Goal: Transaction & Acquisition: Download file/media

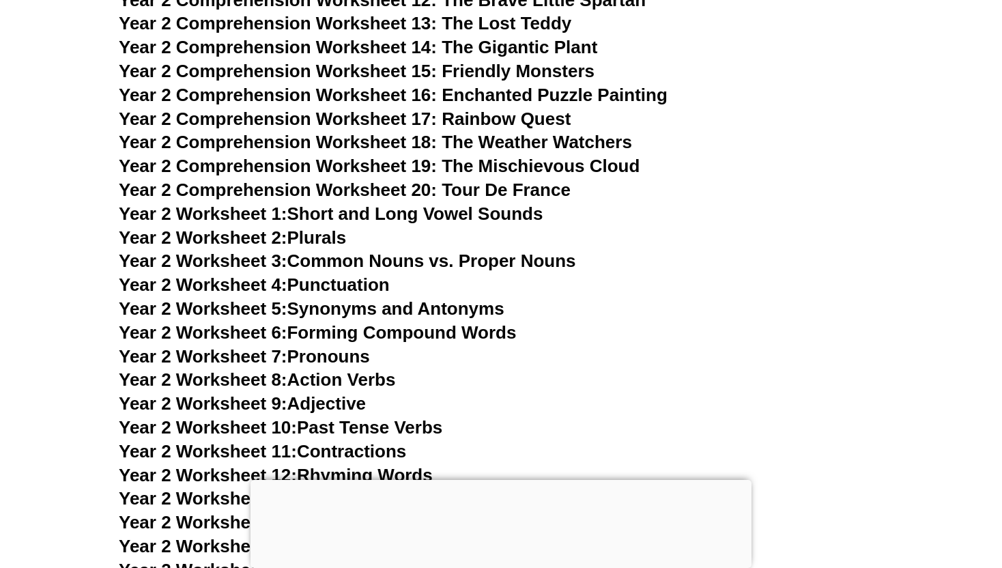
scroll to position [3542, 0]
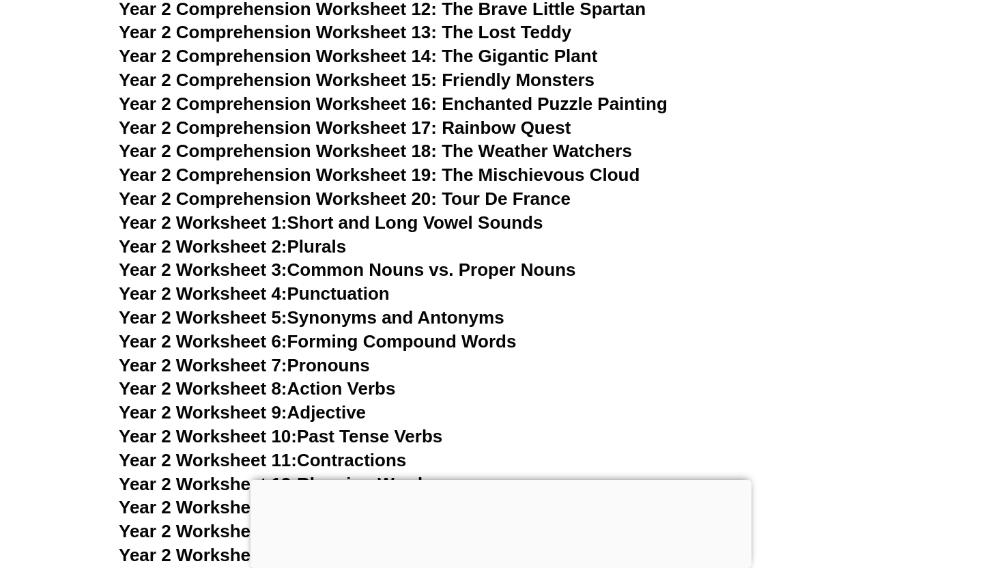
click at [439, 319] on link "Year 2 Worksheet 5: Synonyms and Antonyms" at bounding box center [312, 317] width 386 height 20
click at [532, 59] on span "Year 2 Comprehension Worksheet 14: The Gigantic Plant" at bounding box center [358, 56] width 478 height 20
click at [549, 111] on span "Year 2 Comprehension Worksheet 16: Enchanted Puzzle Painting" at bounding box center [393, 103] width 549 height 20
